Goal: Task Accomplishment & Management: Use online tool/utility

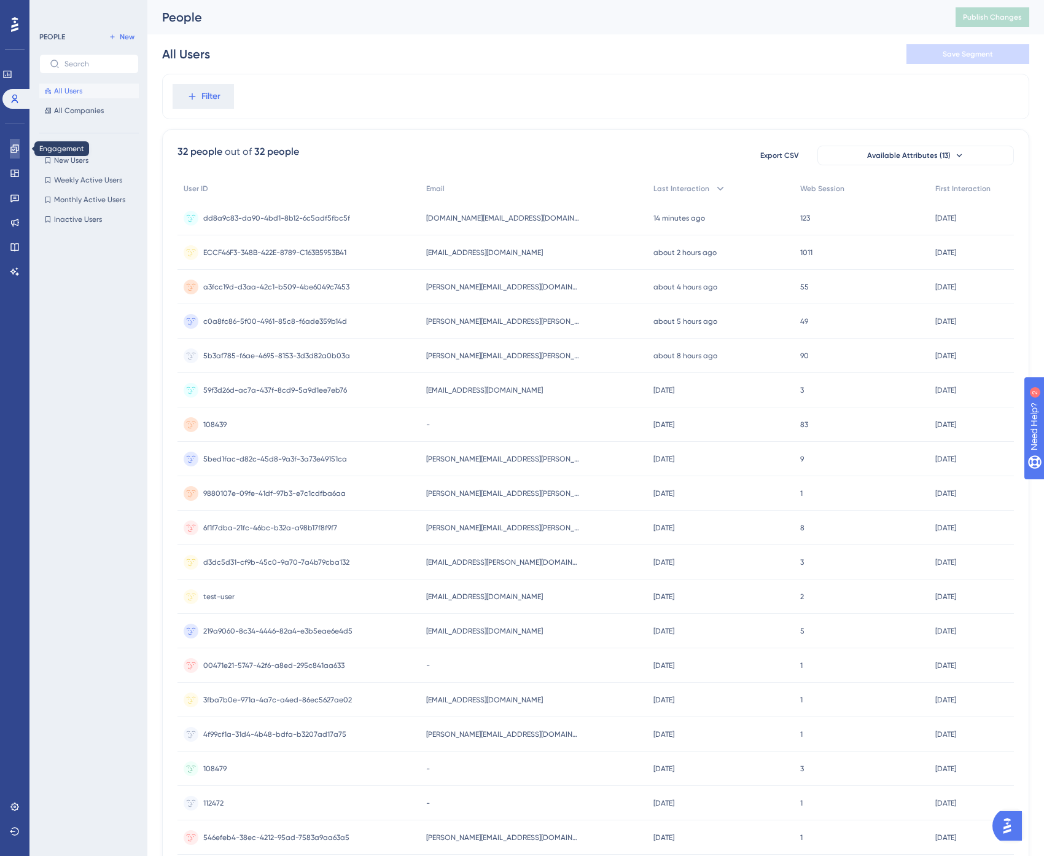
click at [0, 0] on icon at bounding box center [0, 0] width 0 height 0
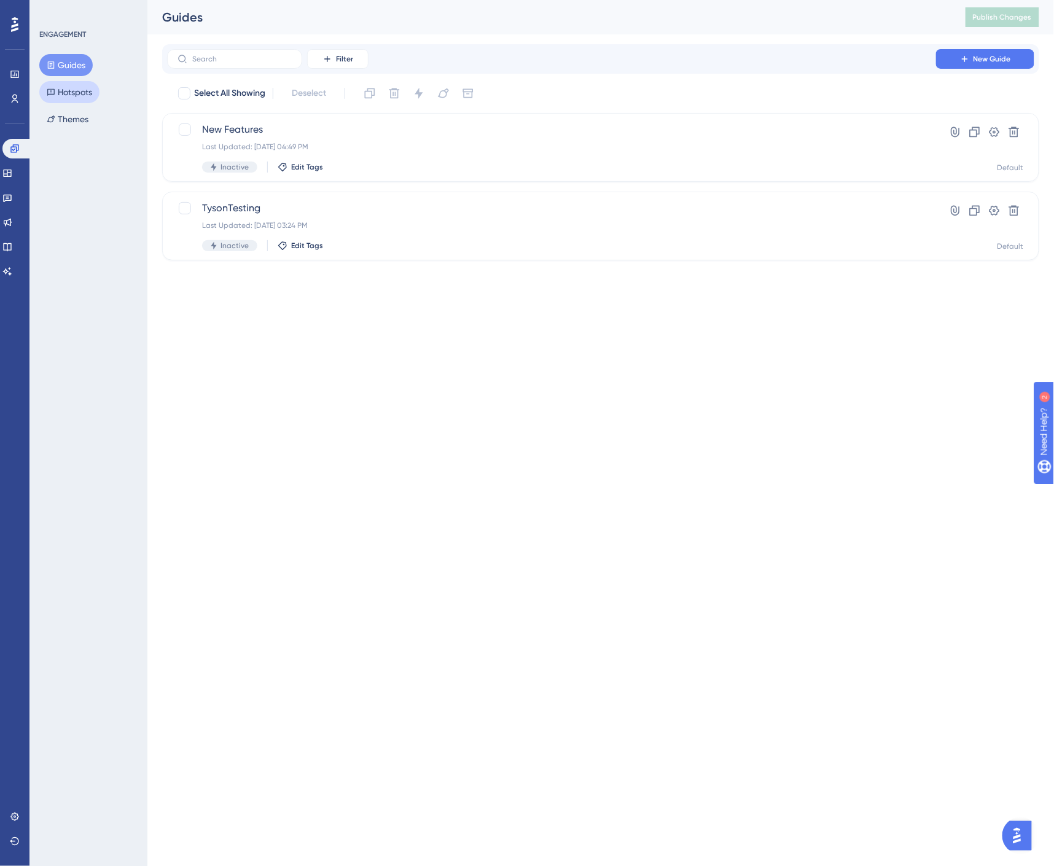
click at [68, 95] on button "Hotspots" at bounding box center [69, 92] width 60 height 22
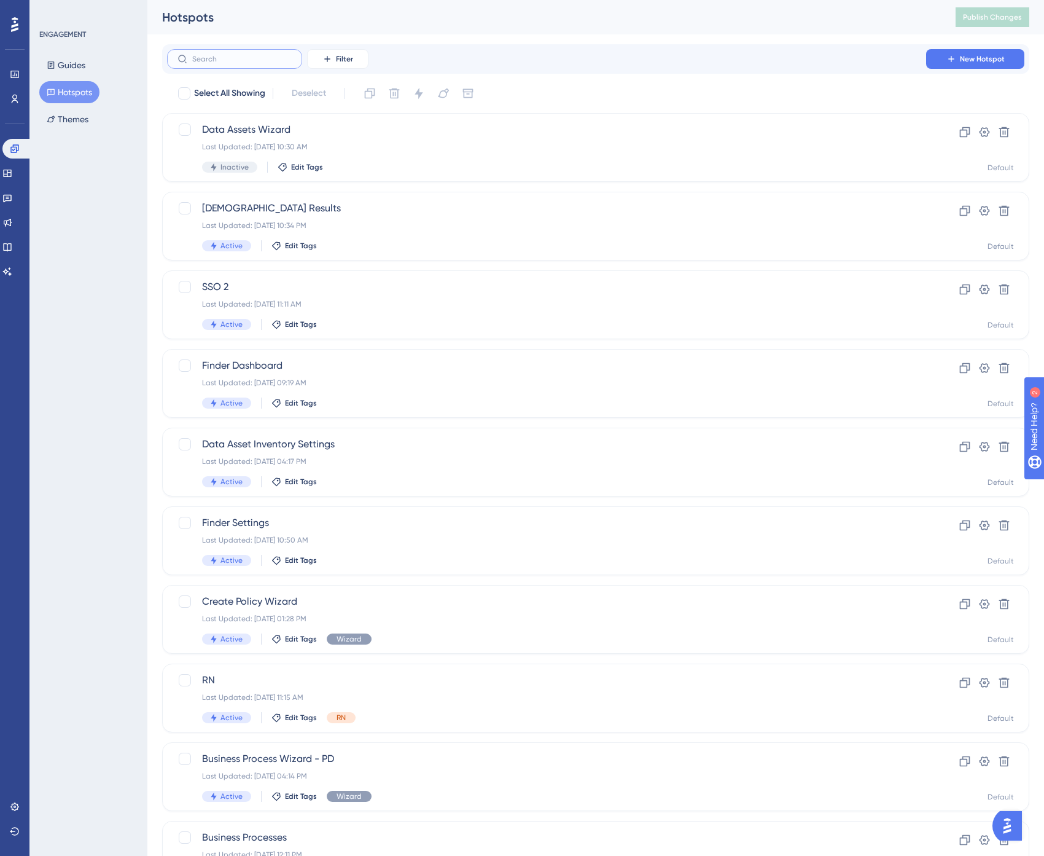
click at [234, 60] on input "text" at bounding box center [242, 59] width 100 height 9
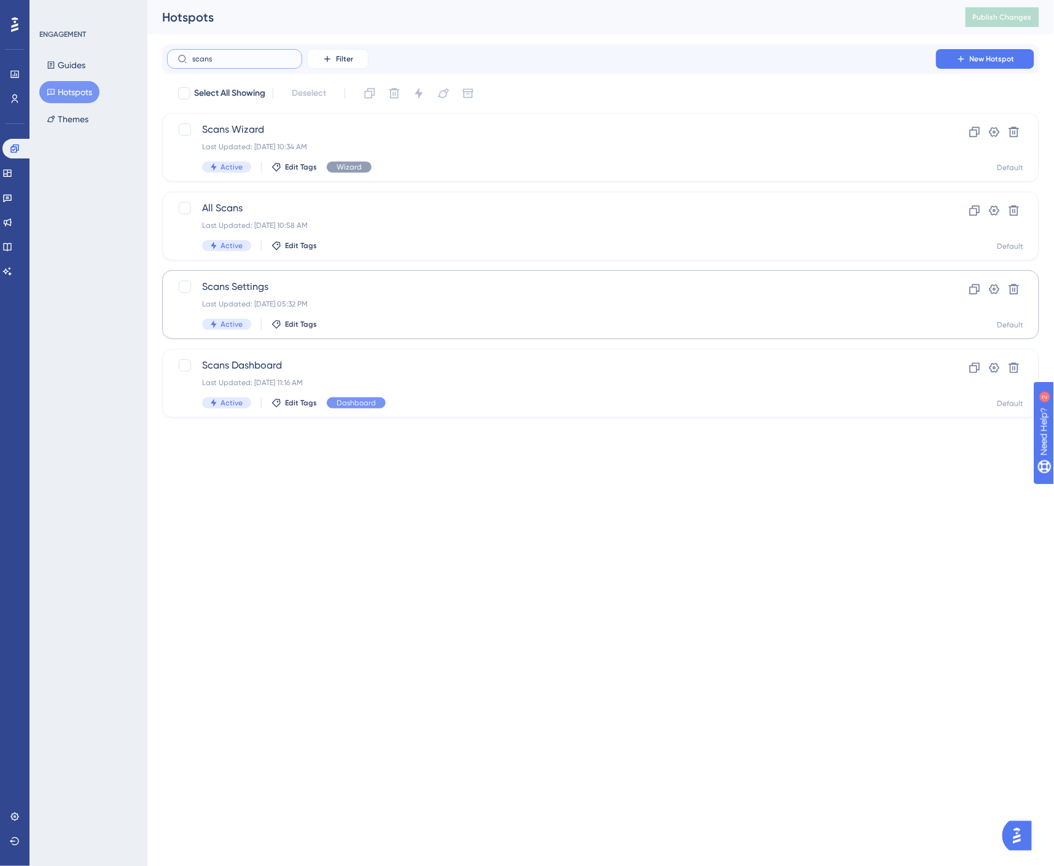
type input "scans"
click at [304, 295] on div "Scans Settings Last Updated: Aug 26 2025, 05:32 PM Active Edit Tags" at bounding box center [551, 304] width 699 height 50
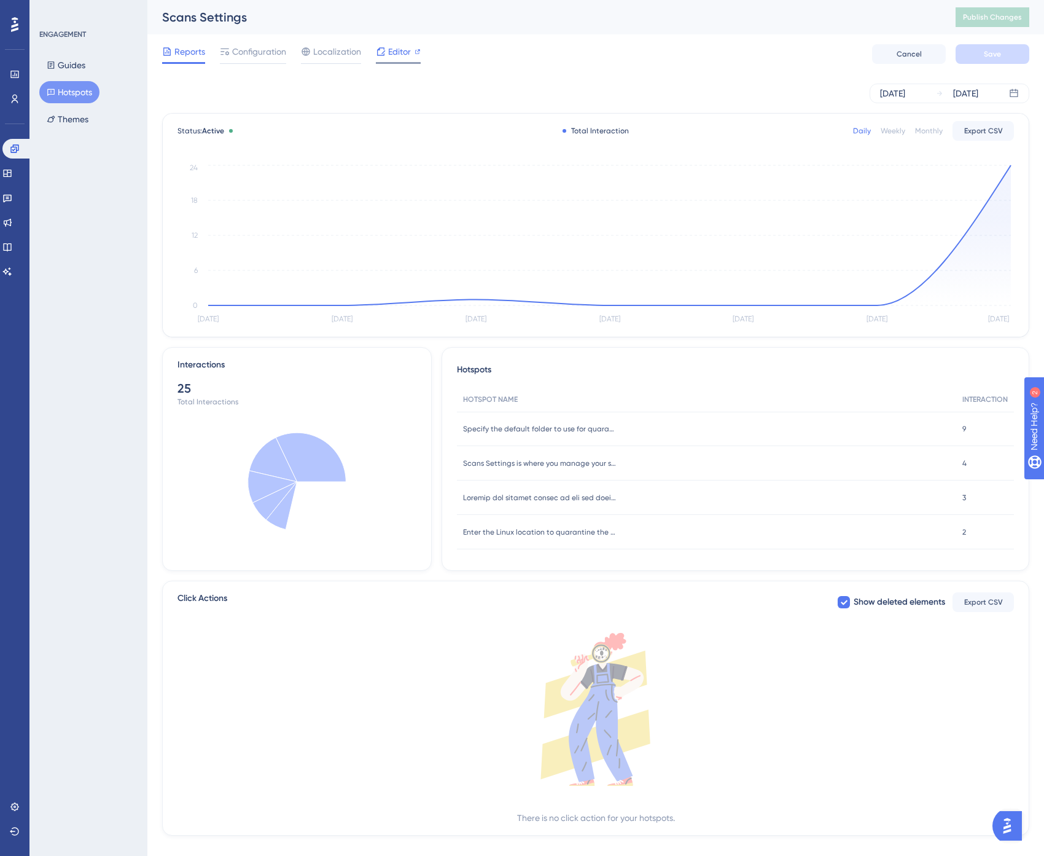
click at [383, 47] on icon at bounding box center [381, 52] width 10 height 10
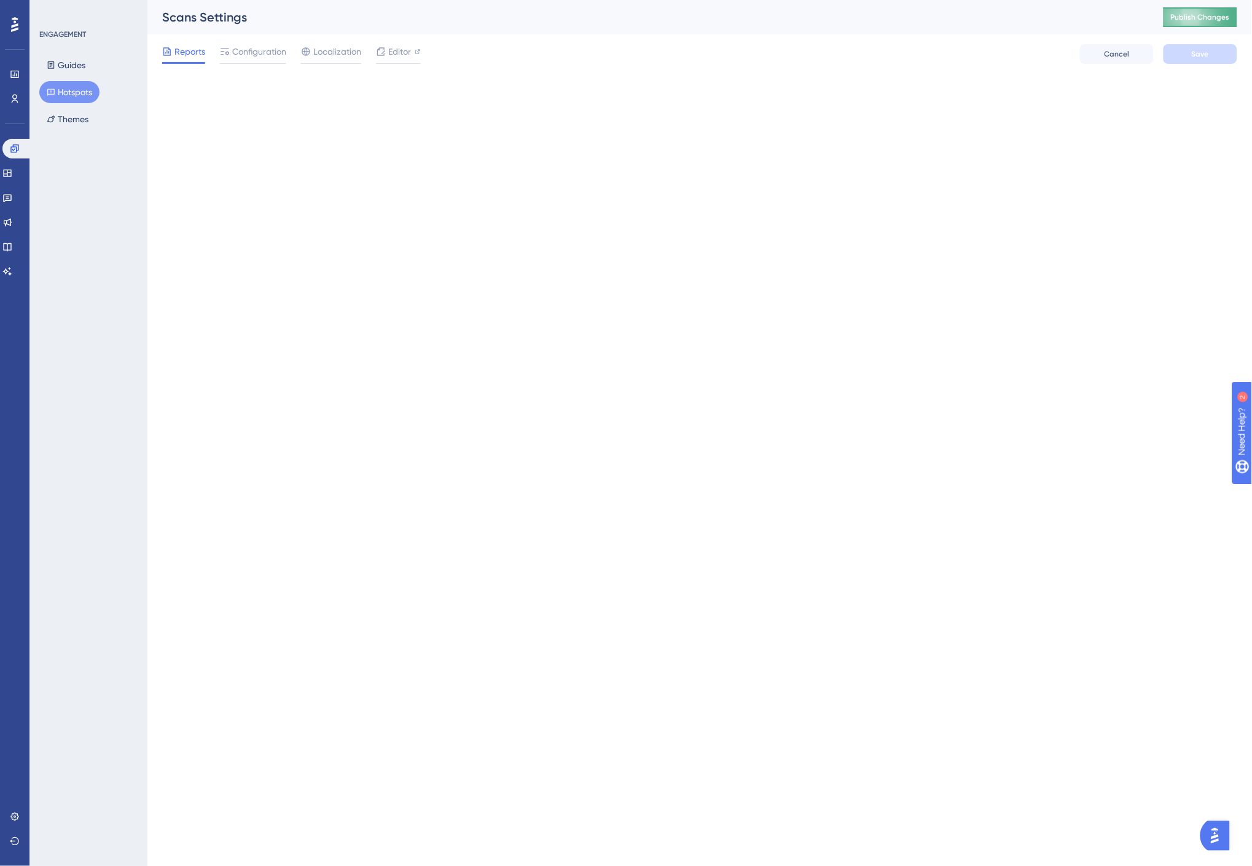
click at [1053, 21] on span "Publish Changes" at bounding box center [1200, 17] width 59 height 10
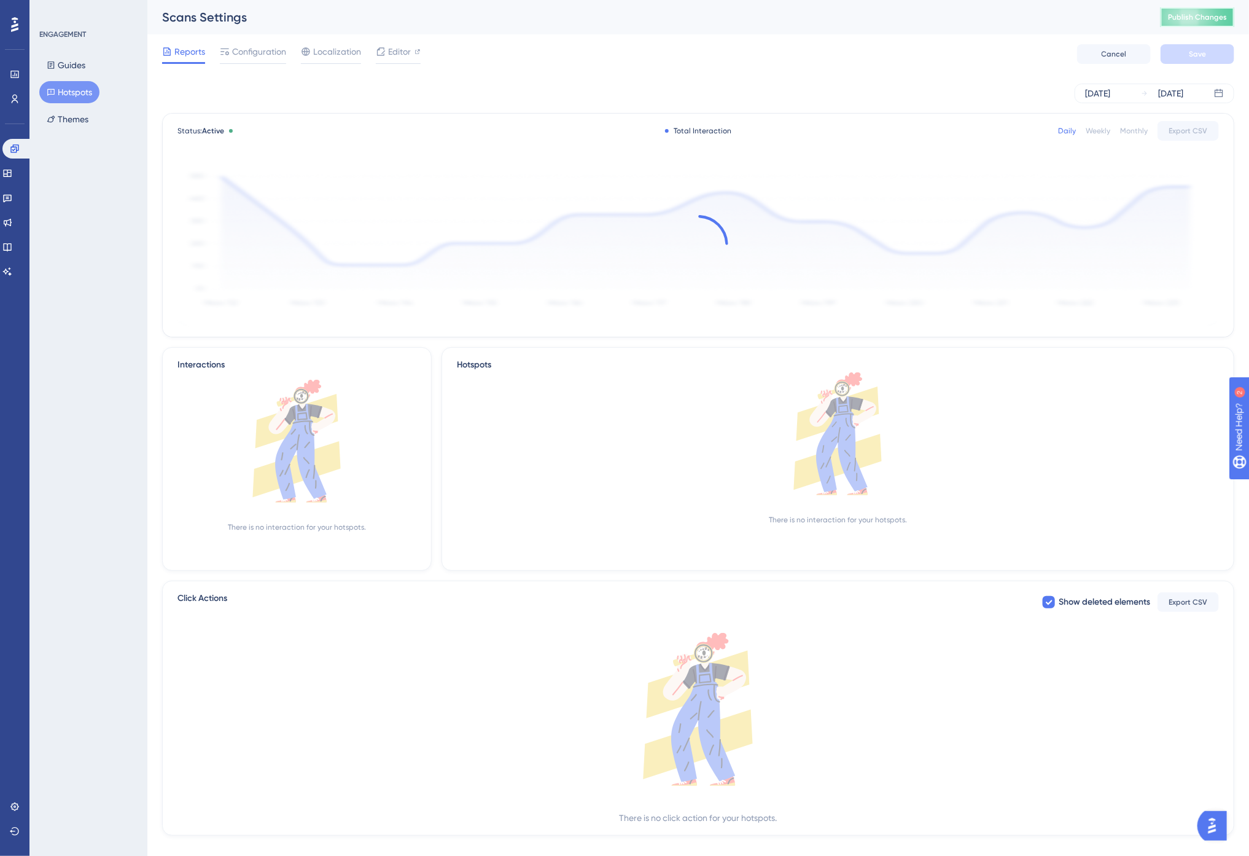
click at [1053, 11] on button "Publish Changes" at bounding box center [1198, 17] width 74 height 20
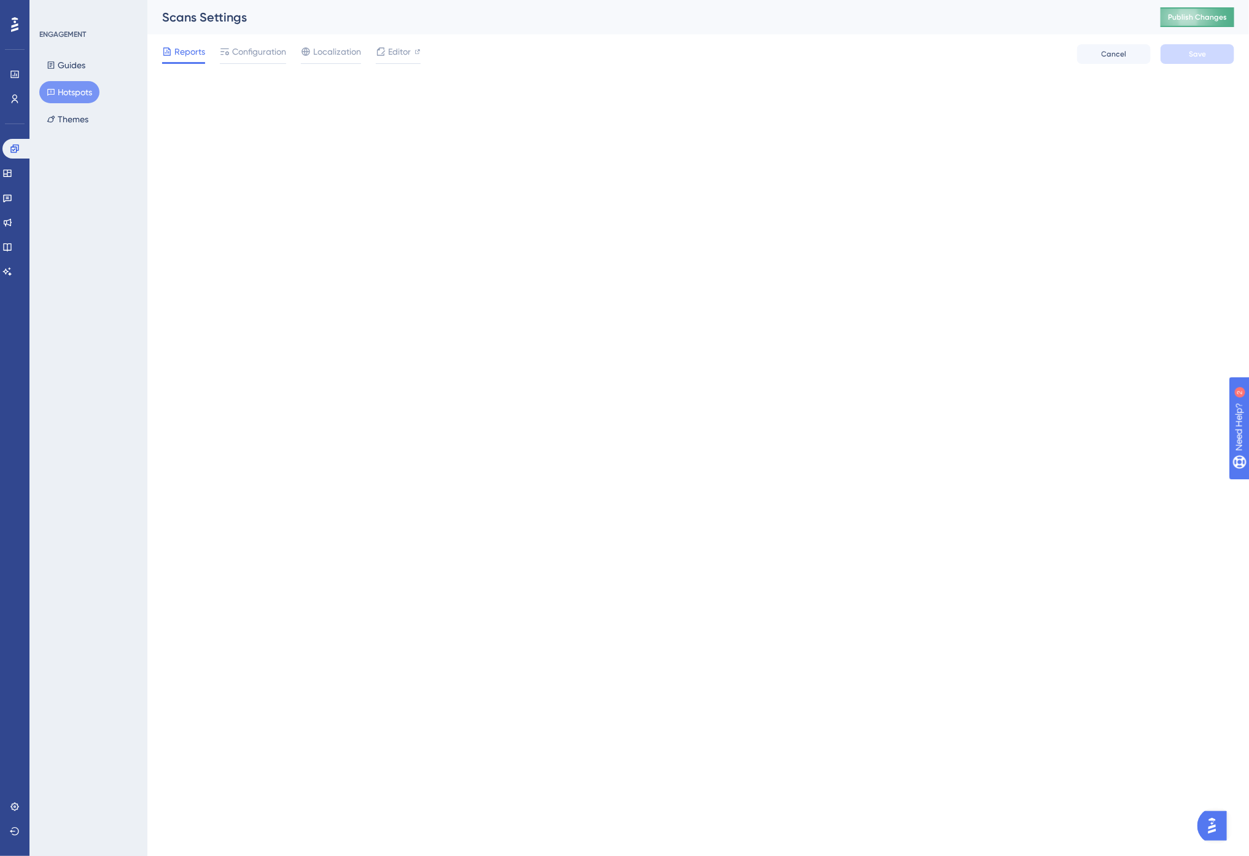
click at [1053, 10] on button "Publish Changes" at bounding box center [1198, 17] width 74 height 20
